Goal: Task Accomplishment & Management: Use online tool/utility

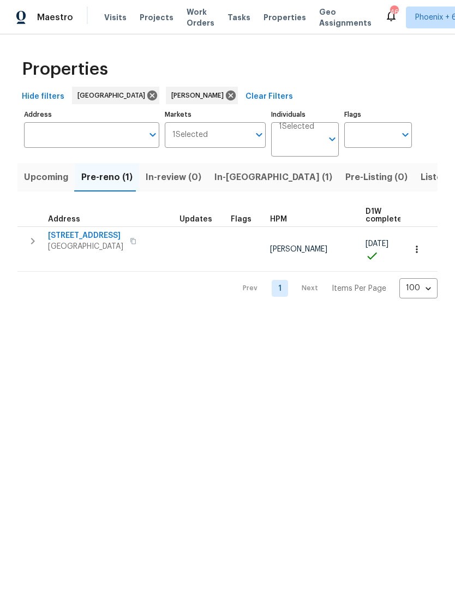
click at [46, 177] on span "Upcoming" at bounding box center [46, 177] width 44 height 15
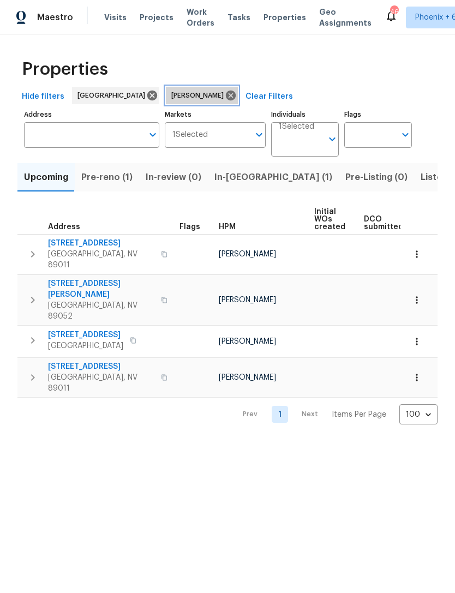
click at [226, 95] on icon at bounding box center [231, 96] width 10 height 10
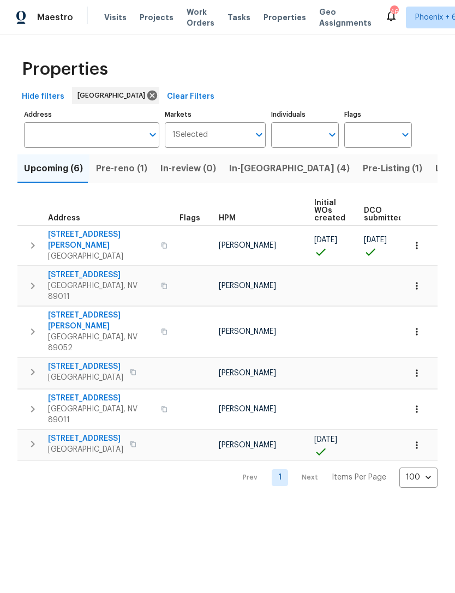
click at [422, 242] on icon "button" at bounding box center [417, 245] width 11 height 11
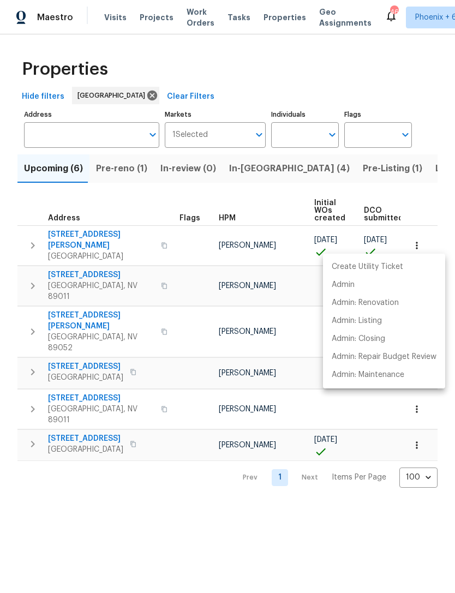
click at [33, 246] on div at bounding box center [227, 296] width 455 height 593
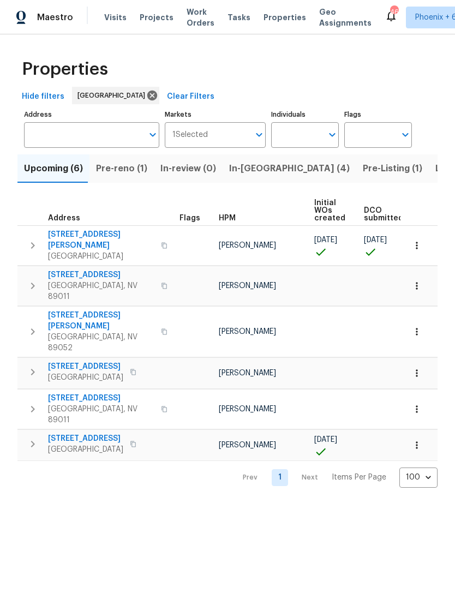
click at [29, 242] on icon "button" at bounding box center [32, 245] width 13 height 13
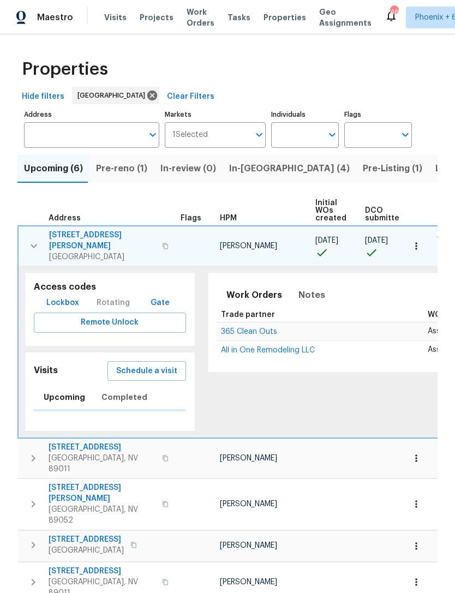
click at [58, 296] on span "Lockbox" at bounding box center [62, 303] width 33 height 14
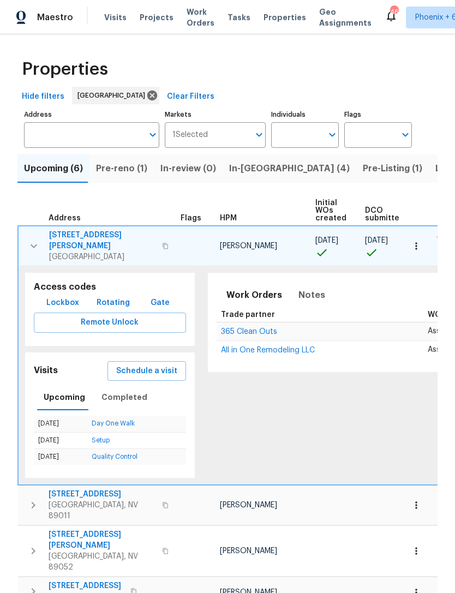
click at [159, 240] on button "button" at bounding box center [165, 246] width 13 height 26
click at [53, 296] on span "Lockbox" at bounding box center [62, 303] width 33 height 14
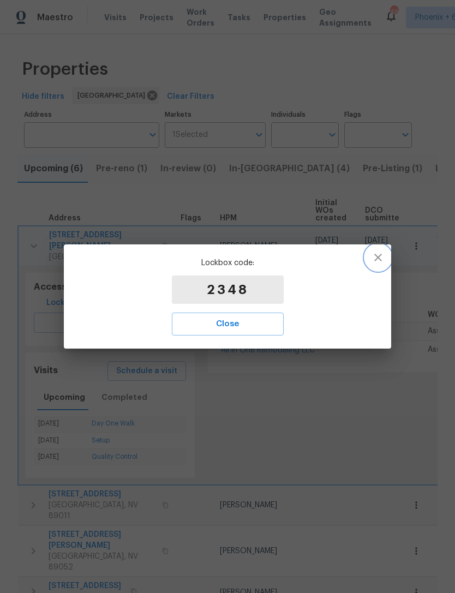
click at [372, 261] on icon "button" at bounding box center [378, 257] width 13 height 13
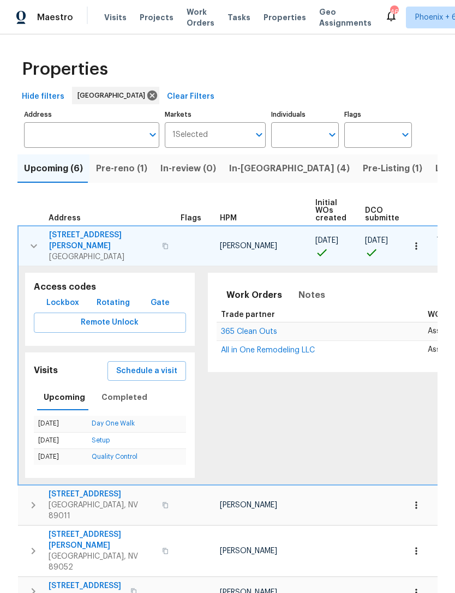
click at [436, 175] on span "Listed (30)" at bounding box center [459, 168] width 47 height 15
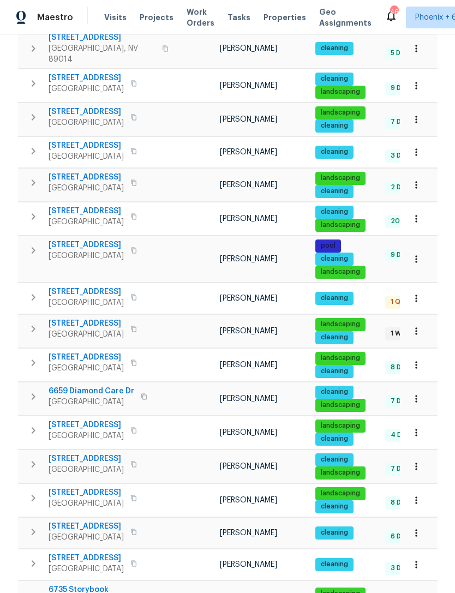
scroll to position [849, 0]
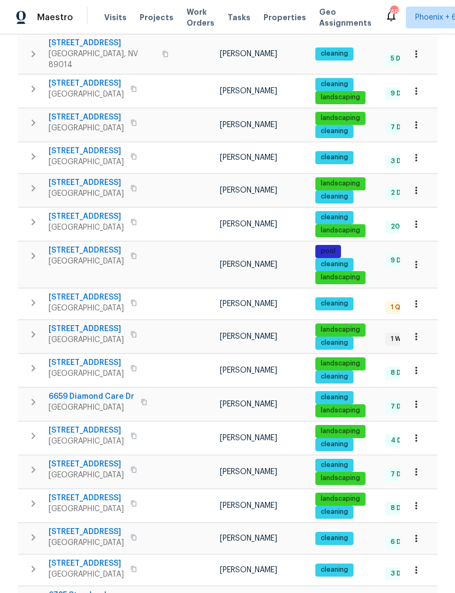
click at [415, 365] on icon "button" at bounding box center [416, 370] width 11 height 11
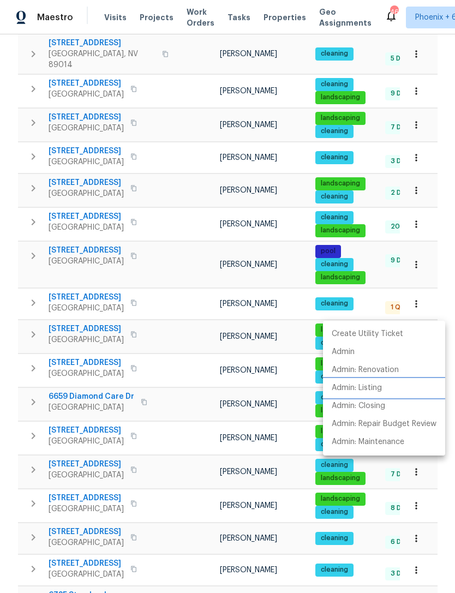
click at [373, 391] on p "Admin: Listing" at bounding box center [357, 388] width 50 height 11
